Goal: Task Accomplishment & Management: Use online tool/utility

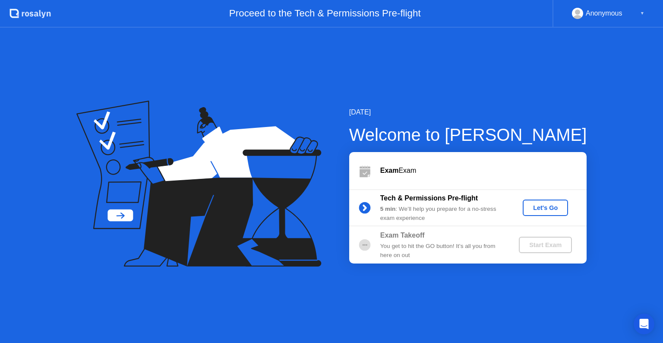
click at [413, 252] on div "You get to hit the GO button! It’s all you from here on out" at bounding box center [442, 251] width 124 height 18
click at [534, 211] on div "Let's Go" at bounding box center [545, 207] width 38 height 7
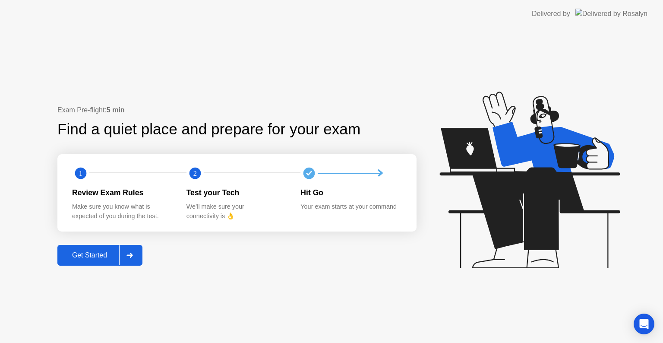
click at [97, 252] on div "Get Started" at bounding box center [89, 255] width 59 height 8
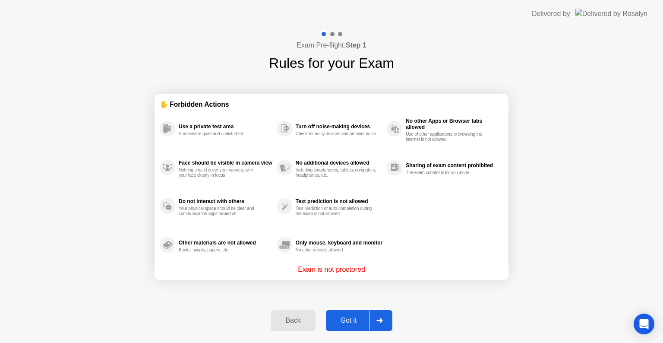
click at [383, 315] on div at bounding box center [379, 320] width 21 height 20
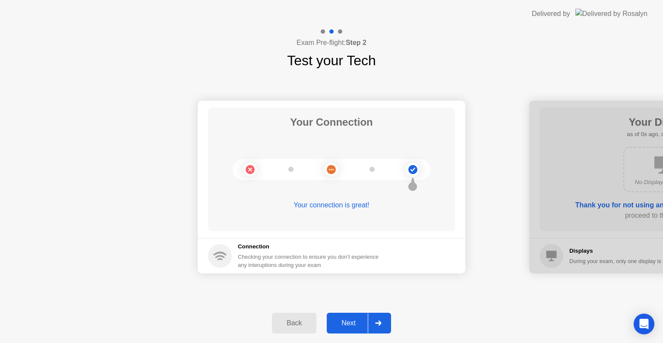
click at [383, 315] on div at bounding box center [378, 323] width 21 height 20
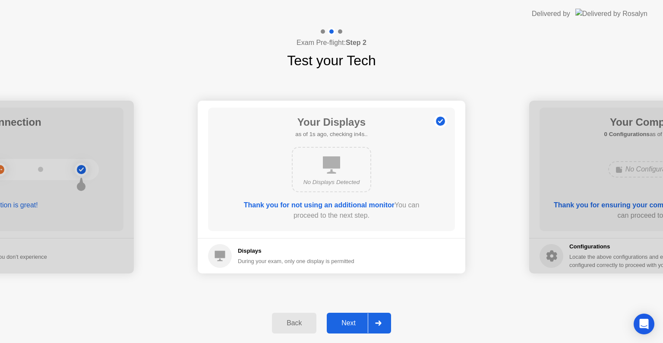
click at [383, 315] on div at bounding box center [378, 323] width 21 height 20
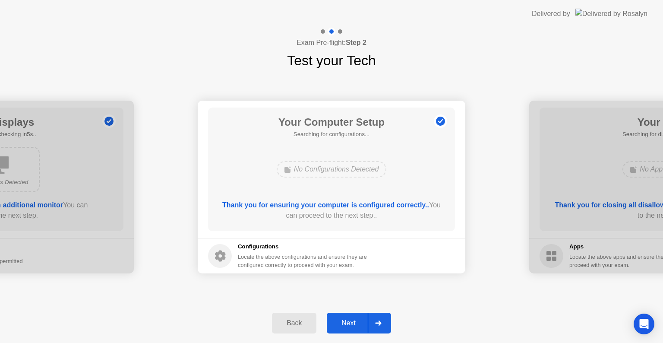
click at [383, 315] on div at bounding box center [378, 323] width 21 height 20
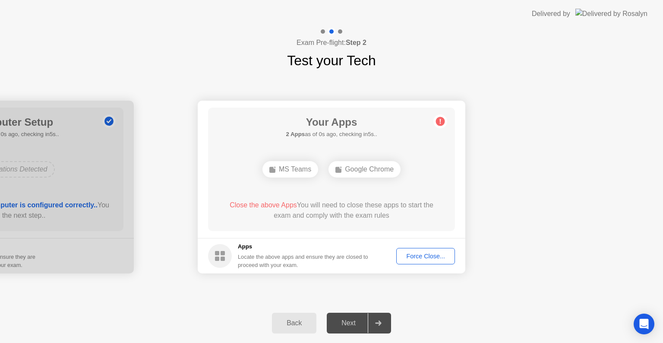
click at [383, 315] on div at bounding box center [378, 323] width 21 height 20
click at [416, 254] on div "Force Close..." at bounding box center [425, 256] width 53 height 7
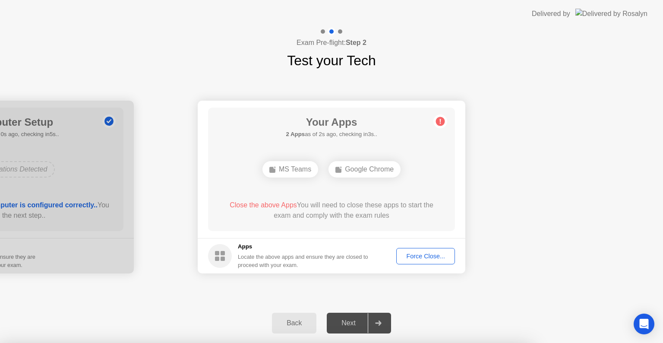
click at [416, 342] on div at bounding box center [331, 343] width 663 height 0
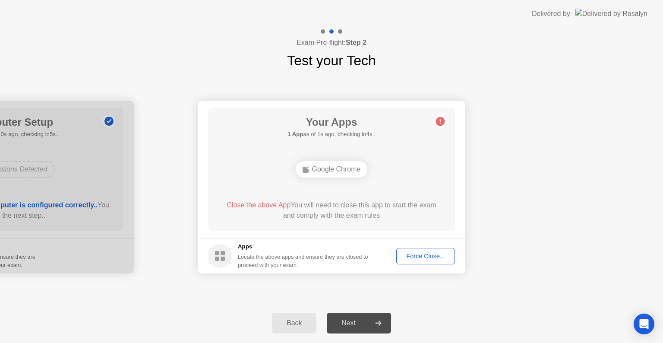
click at [434, 253] on div "Force Close..." at bounding box center [425, 256] width 53 height 7
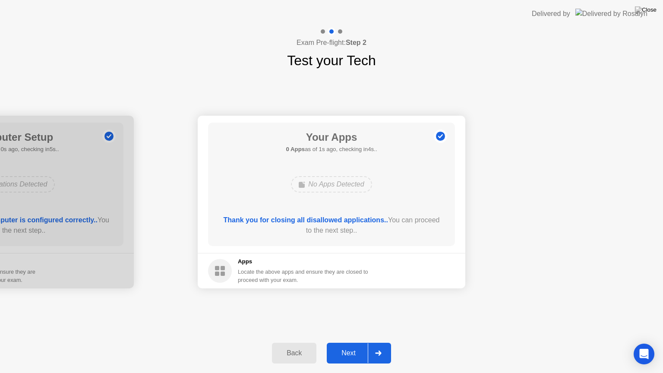
click at [351, 342] on div "Next" at bounding box center [348, 353] width 38 height 8
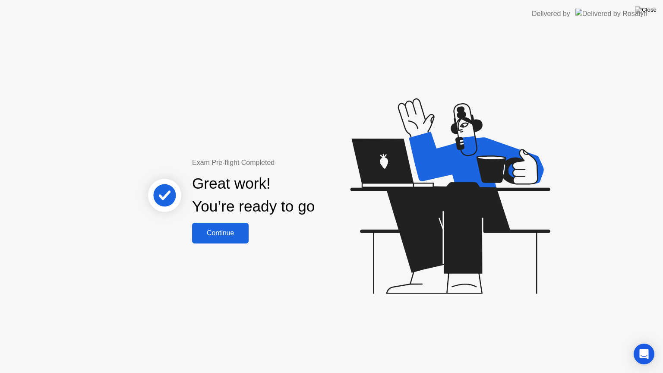
click at [225, 236] on div "Continue" at bounding box center [220, 233] width 51 height 8
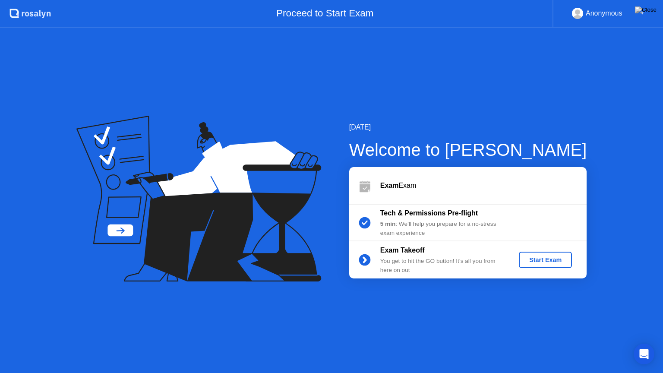
click at [540, 263] on div "Start Exam" at bounding box center [545, 259] width 46 height 7
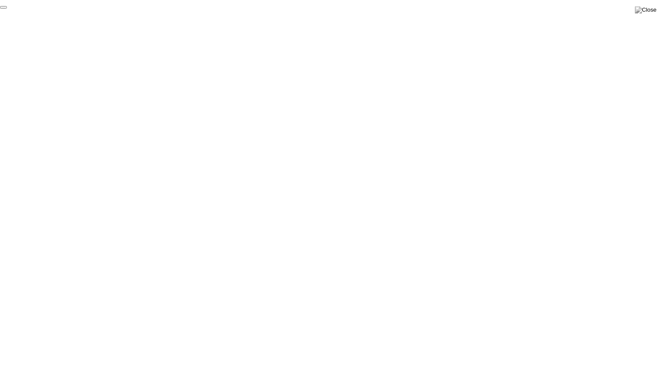
click div "End Proctoring Session"
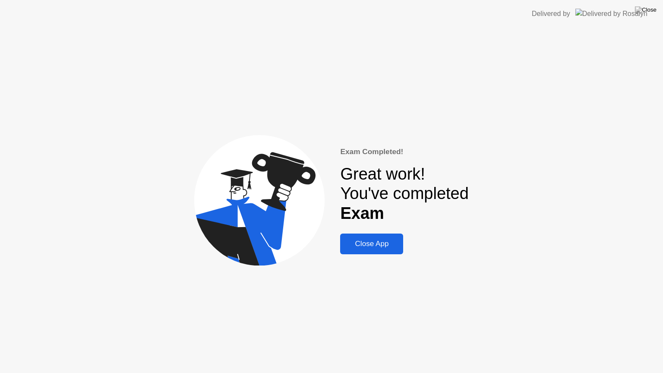
click at [374, 244] on div "Close App" at bounding box center [372, 244] width 58 height 9
